Goal: Check status: Check status

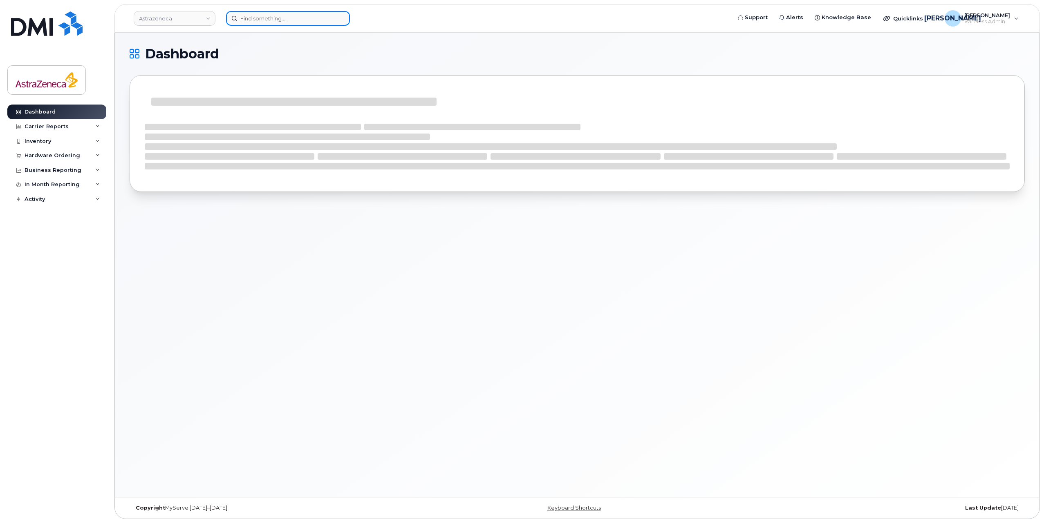
click at [283, 18] on input at bounding box center [288, 18] width 124 height 15
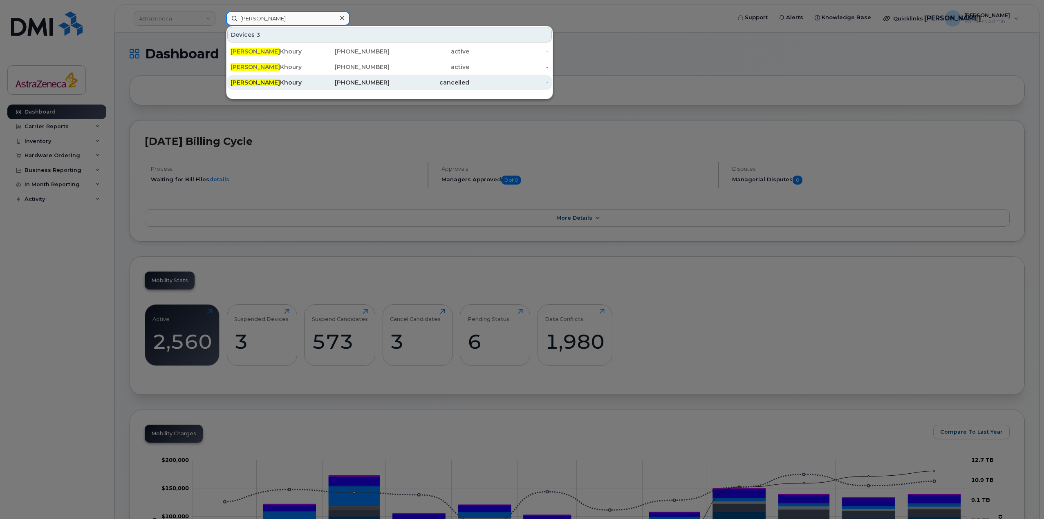
type input "[PERSON_NAME]"
drag, startPoint x: 333, startPoint y: 79, endPoint x: 455, endPoint y: 105, distance: 124.9
click at [333, 79] on div "[PHONE_NUMBER]" at bounding box center [350, 82] width 80 height 8
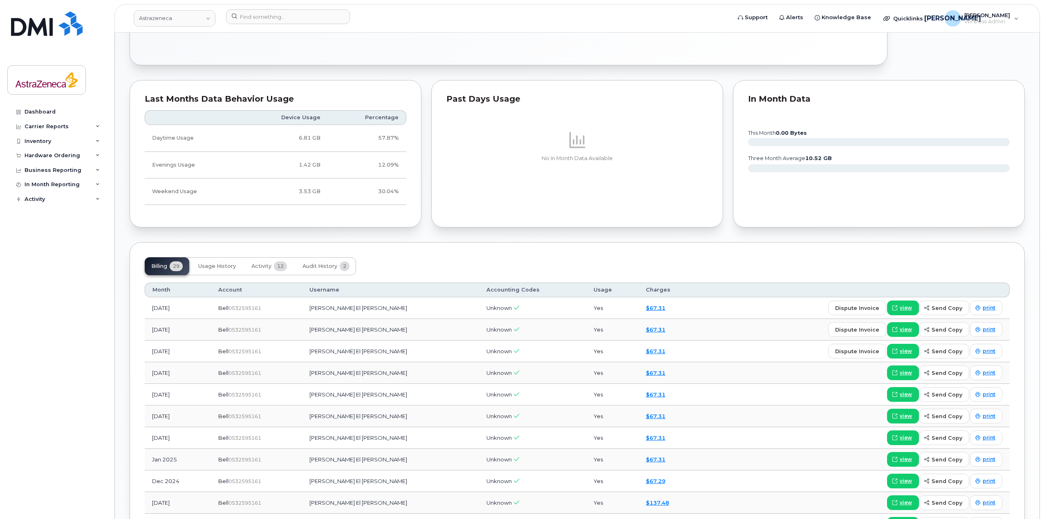
scroll to position [819, 0]
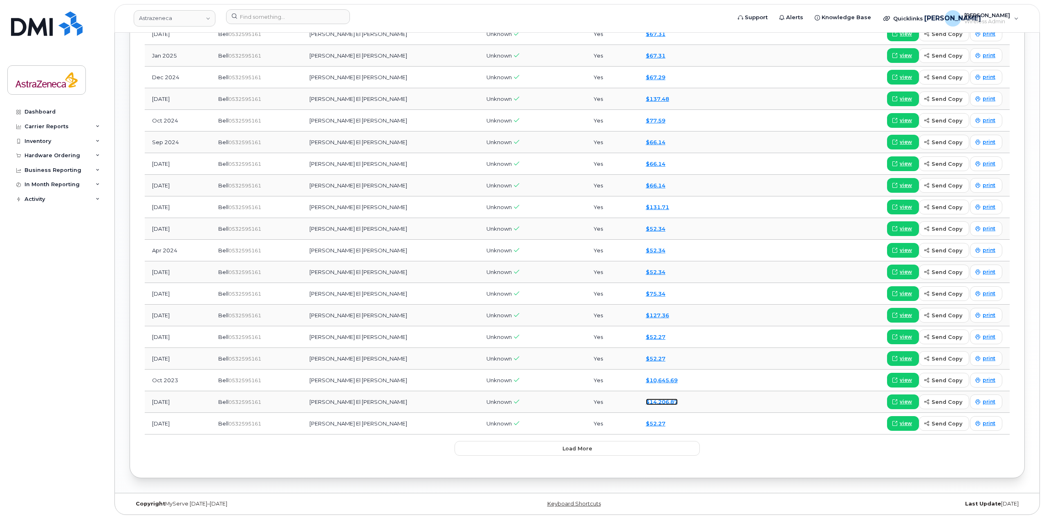
click at [646, 402] on link "$14,206.87" at bounding box center [662, 402] width 32 height 7
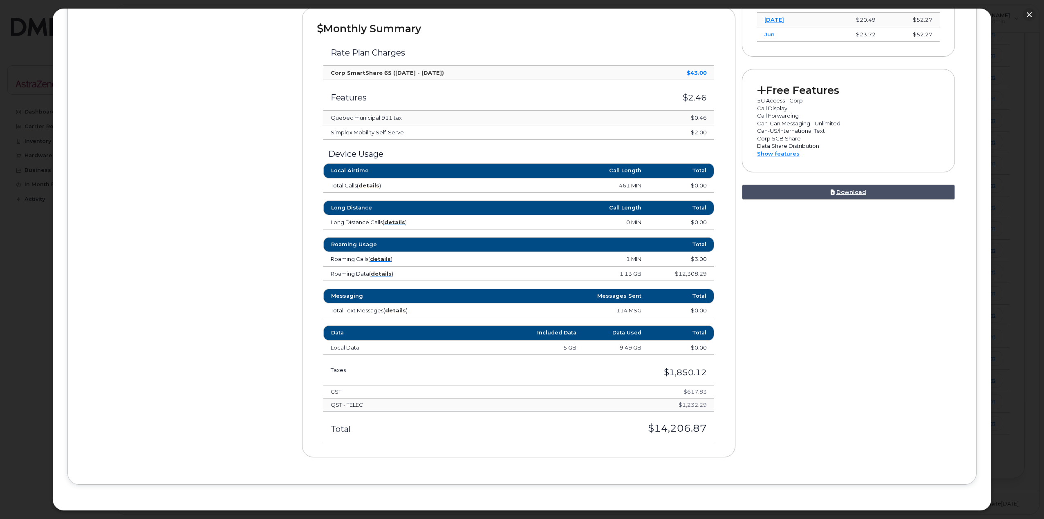
scroll to position [287, 0]
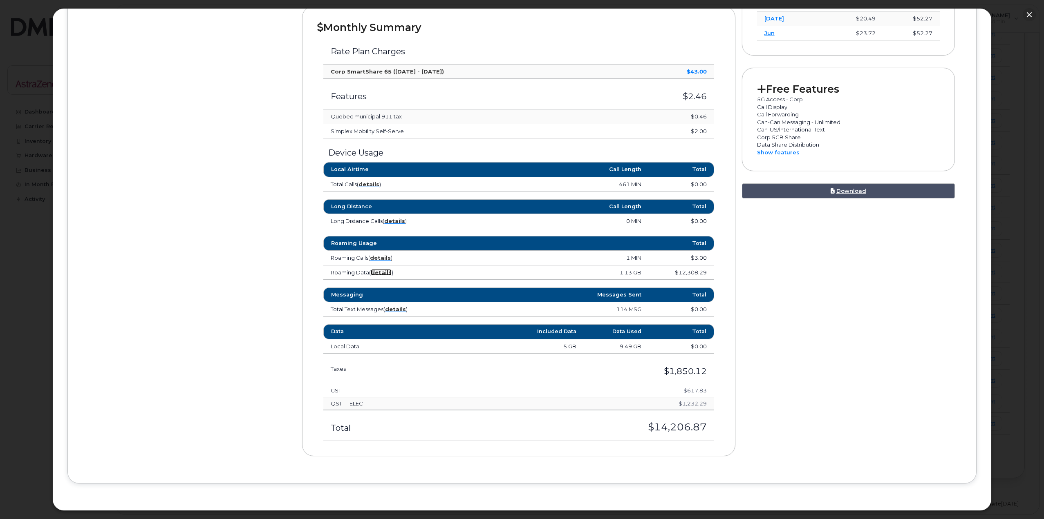
click at [381, 273] on strong "details" at bounding box center [381, 272] width 21 height 7
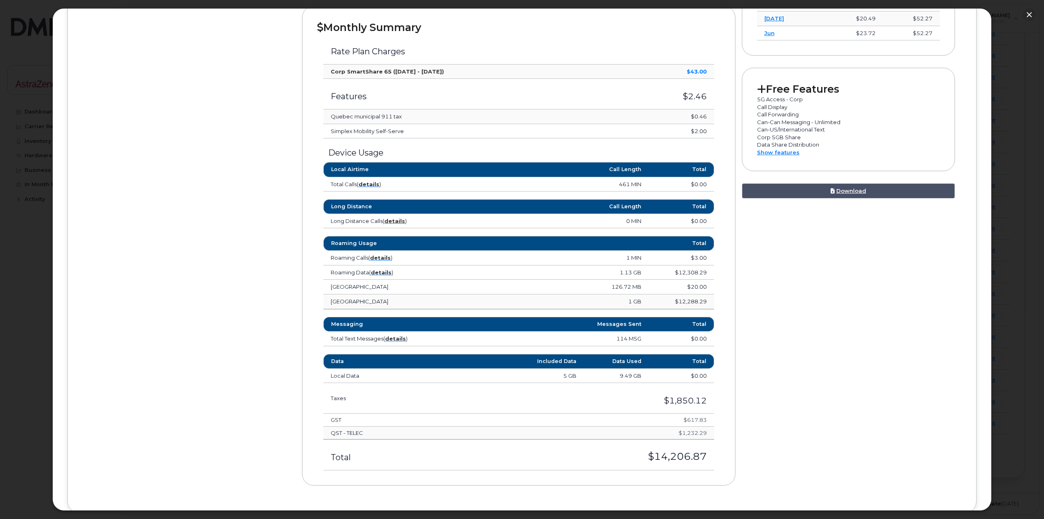
click at [623, 304] on td "1 GB" at bounding box center [567, 302] width 163 height 15
click at [624, 304] on td "1 GB" at bounding box center [567, 302] width 163 height 15
click at [685, 300] on td "$12,288.29" at bounding box center [680, 302] width 65 height 15
click at [702, 307] on td "$12,288.29" at bounding box center [680, 302] width 65 height 15
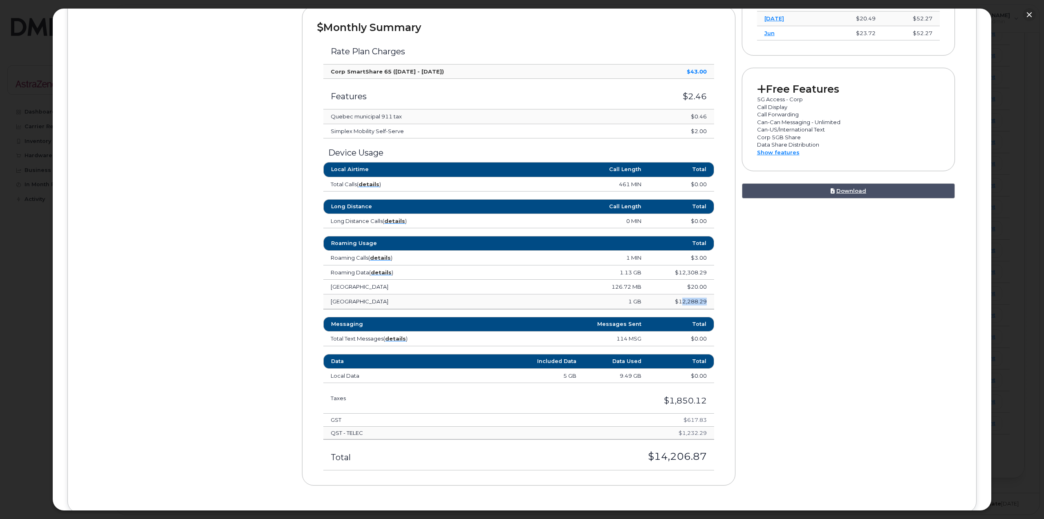
drag, startPoint x: 703, startPoint y: 304, endPoint x: 680, endPoint y: 301, distance: 23.5
click at [680, 301] on td "$12,288.29" at bounding box center [680, 302] width 65 height 15
drag, startPoint x: 620, startPoint y: 302, endPoint x: 713, endPoint y: 305, distance: 93.6
click at [713, 305] on div "Roaming Usage Total Roaming Calls ( details ) 1 MIN $3.00 Lebanon 1 MIN $3.00 R…" at bounding box center [518, 273] width 403 height 74
click at [713, 304] on div "Roaming Usage Total Roaming Calls ( details ) 1 MIN $3.00 Lebanon 1 MIN $3.00 R…" at bounding box center [518, 273] width 403 height 74
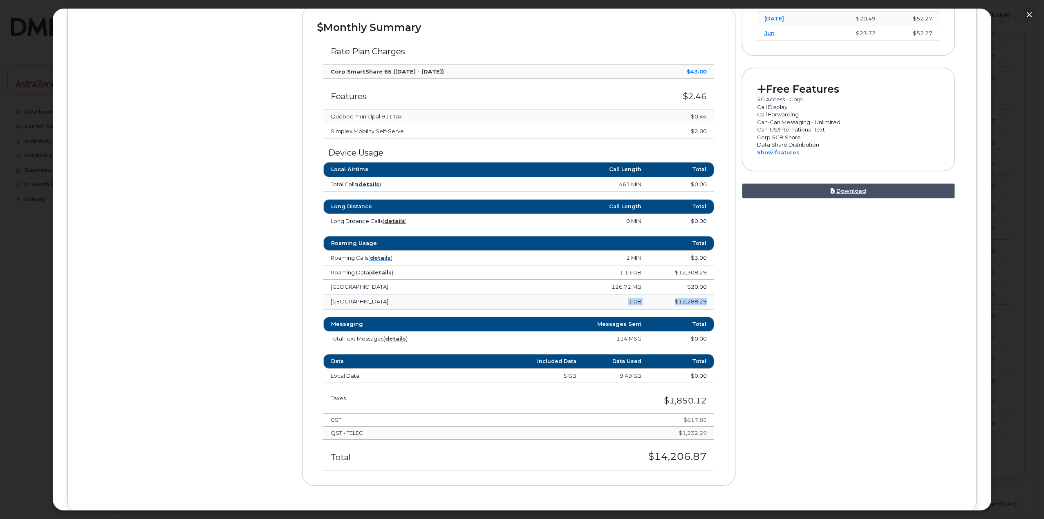
drag, startPoint x: 707, startPoint y: 300, endPoint x: 626, endPoint y: 299, distance: 80.1
click at [626, 299] on tr "Lebanon 1 GB $12,288.29" at bounding box center [518, 302] width 390 height 15
click at [682, 305] on td "$12,288.29" at bounding box center [680, 302] width 65 height 15
drag, startPoint x: 709, startPoint y: 305, endPoint x: 676, endPoint y: 302, distance: 33.3
click at [676, 302] on td "$12,288.29" at bounding box center [680, 302] width 65 height 15
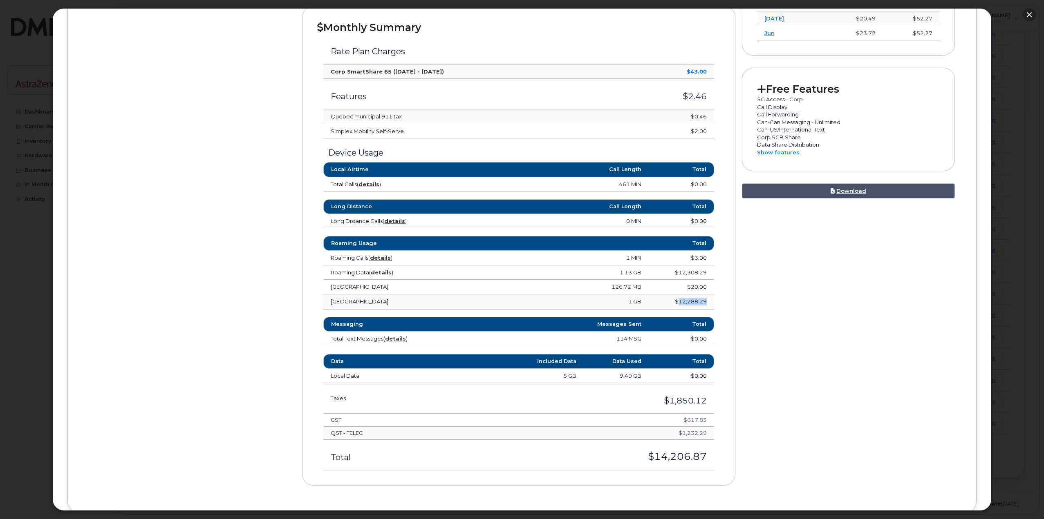
click at [1032, 10] on button "button" at bounding box center [1028, 14] width 13 height 13
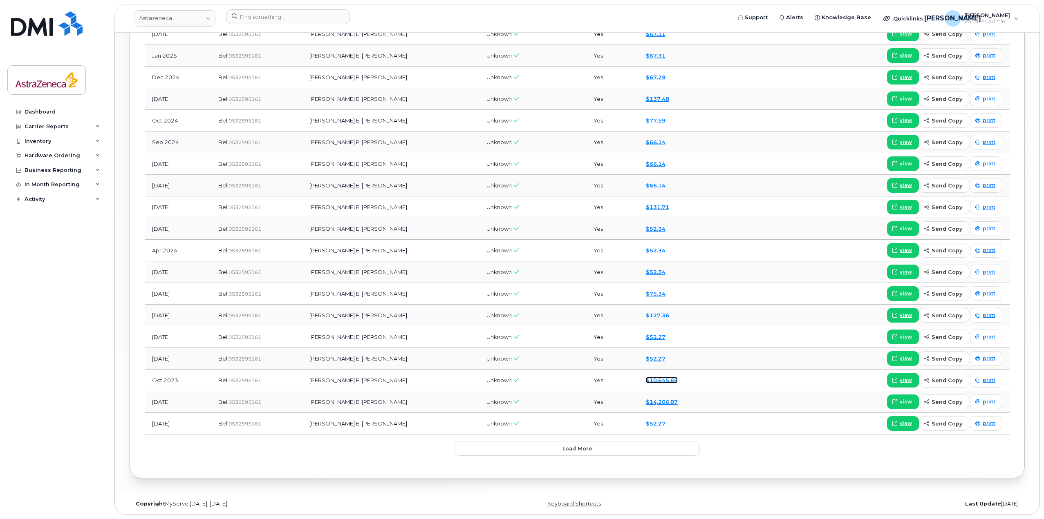
click at [646, 378] on link "$10,645.69" at bounding box center [662, 380] width 32 height 7
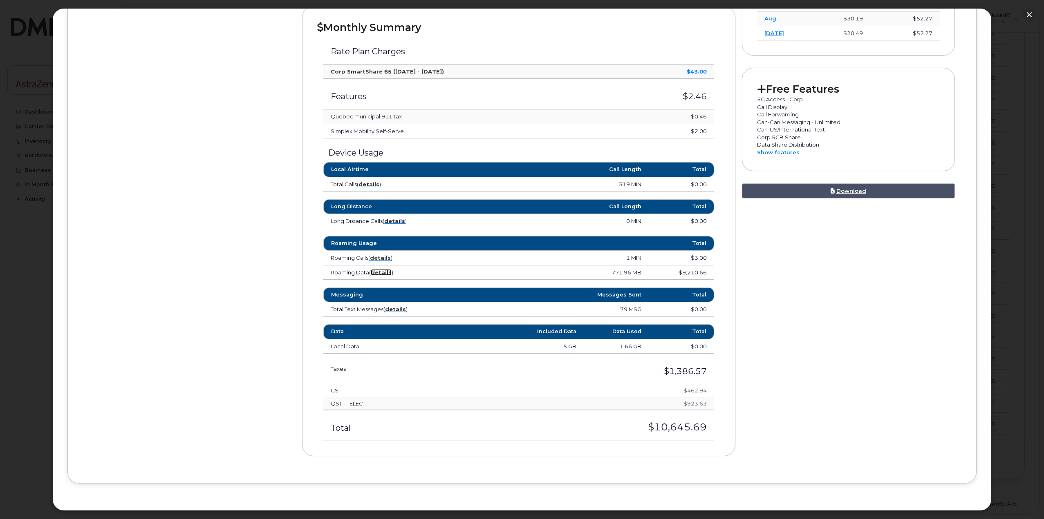
click at [381, 270] on strong "details" at bounding box center [381, 272] width 21 height 7
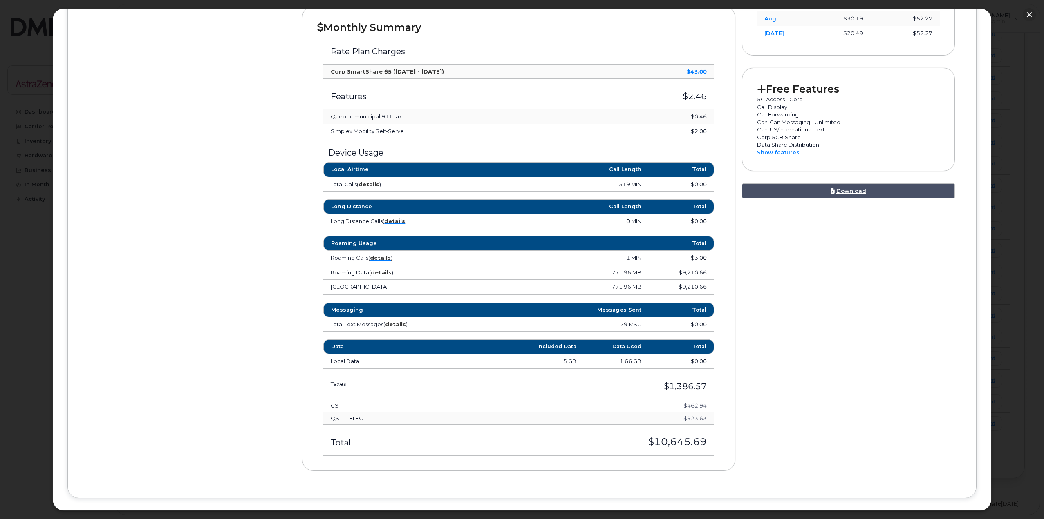
click at [622, 286] on td "771.96 MB" at bounding box center [567, 287] width 163 height 15
click at [690, 288] on td "$9,210.66" at bounding box center [680, 287] width 65 height 15
